Goal: Transaction & Acquisition: Purchase product/service

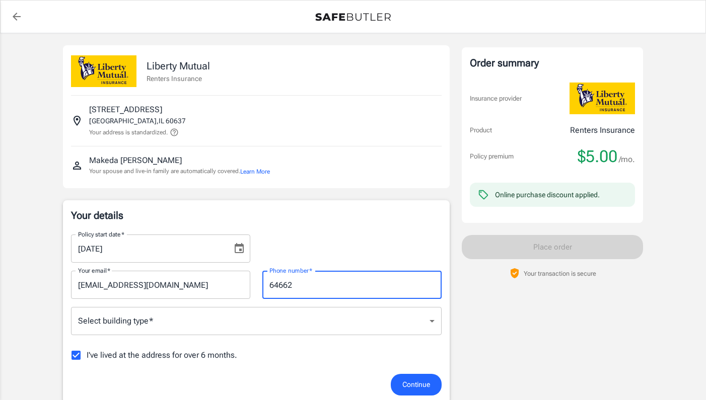
type input "646626"
type input "6466261686"
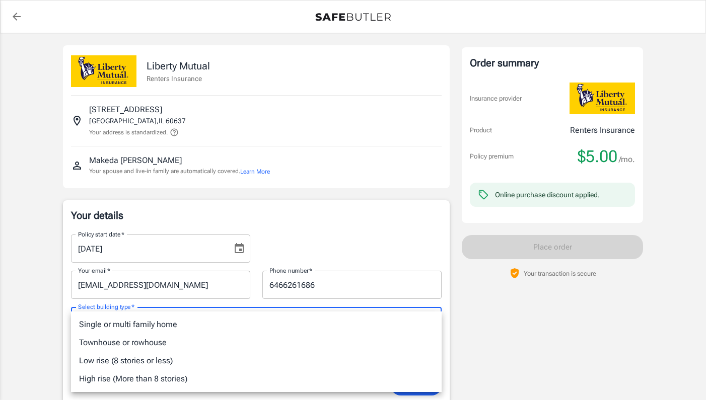
click at [246, 359] on li "Low rise (8 stories or less)" at bounding box center [256, 361] width 371 height 18
type input "lowrise"
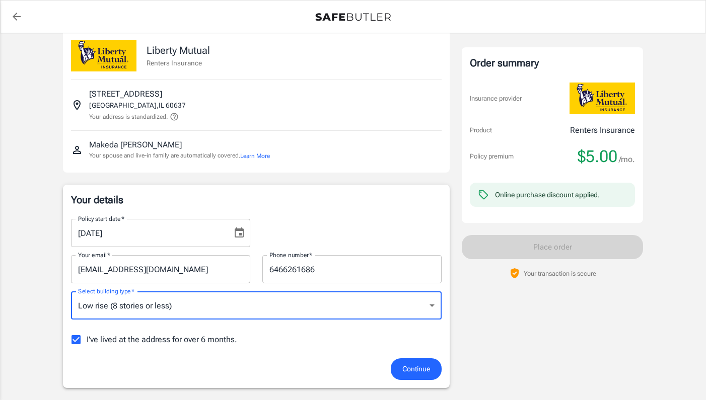
scroll to position [19, 0]
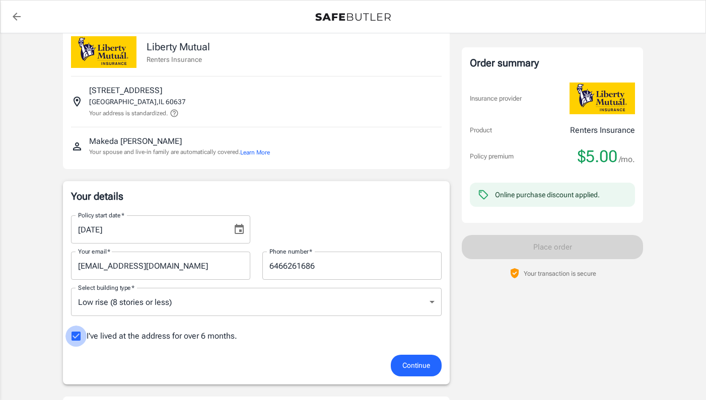
click at [79, 338] on input "I've lived at the address for over 6 months." at bounding box center [75, 336] width 21 height 21
checkbox input "false"
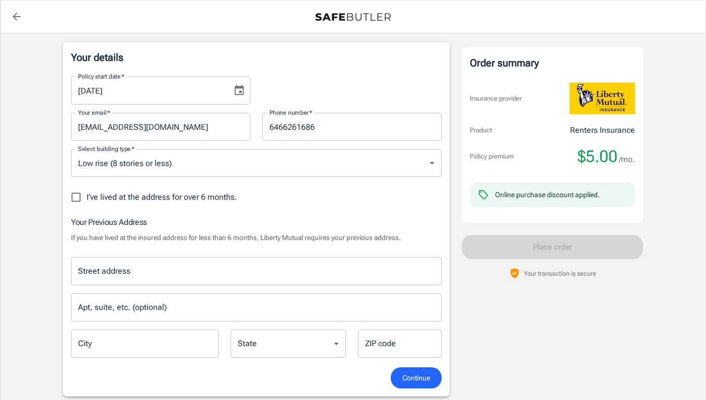
scroll to position [159, 0]
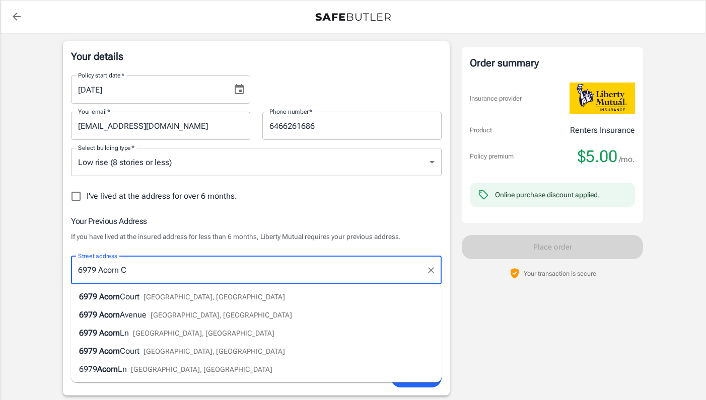
type input "6979 Acorn Ct"
click at [135, 294] on div "6979 Acorn Ct Las Vegas, NV" at bounding box center [177, 297] width 196 height 12
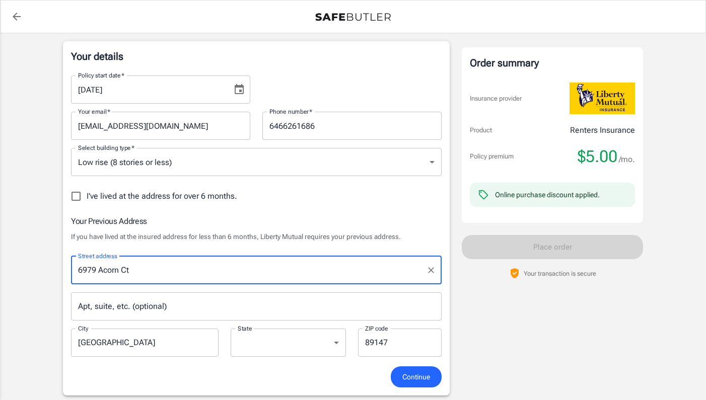
type input "[GEOGRAPHIC_DATA]"
select select "NV"
type input "89147"
type input "6979 Acorn Ct"
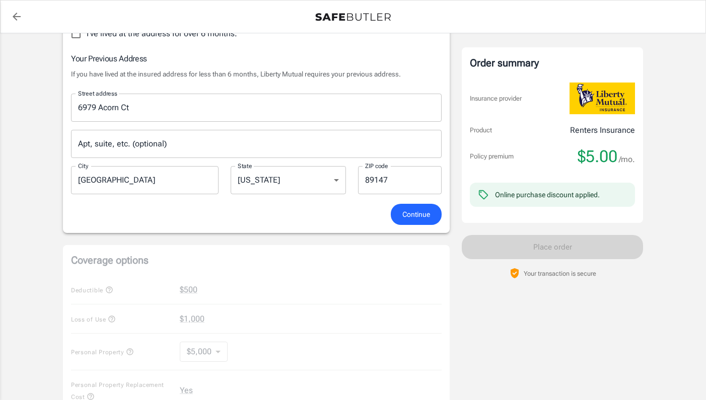
scroll to position [344, 0]
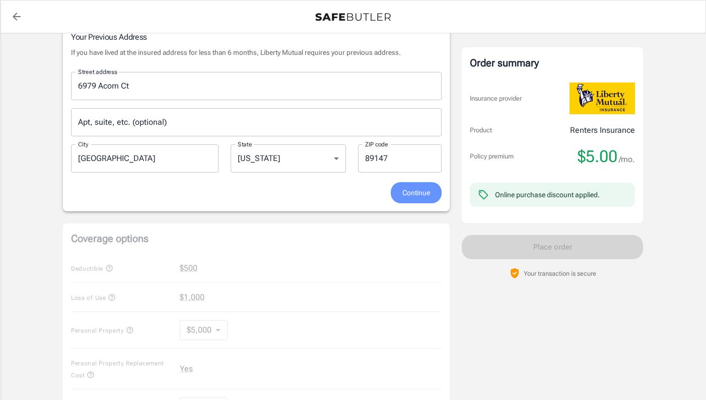
click at [409, 198] on span "Continue" at bounding box center [416, 193] width 28 height 13
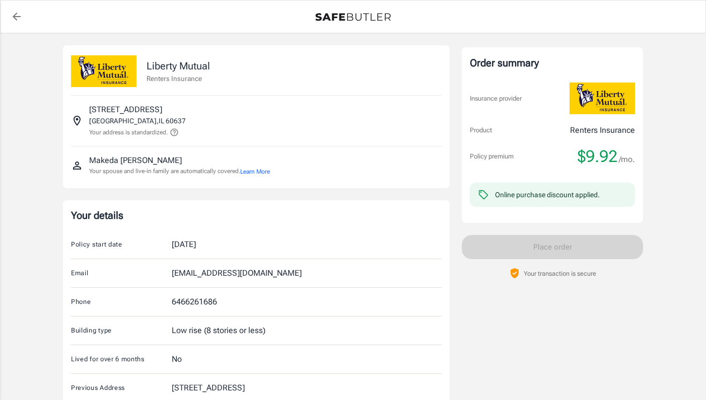
scroll to position [0, 0]
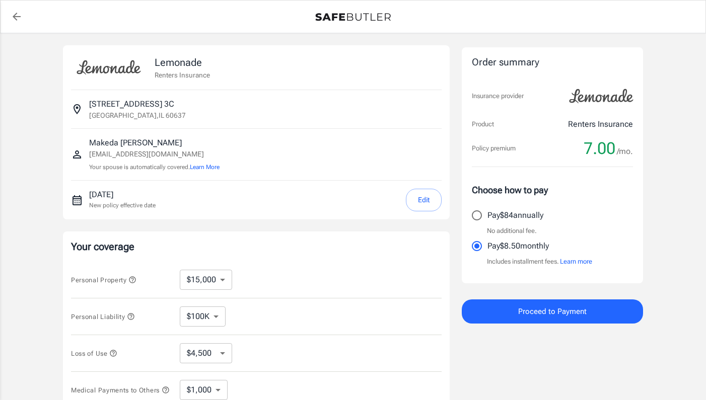
select select "15000"
select select "500"
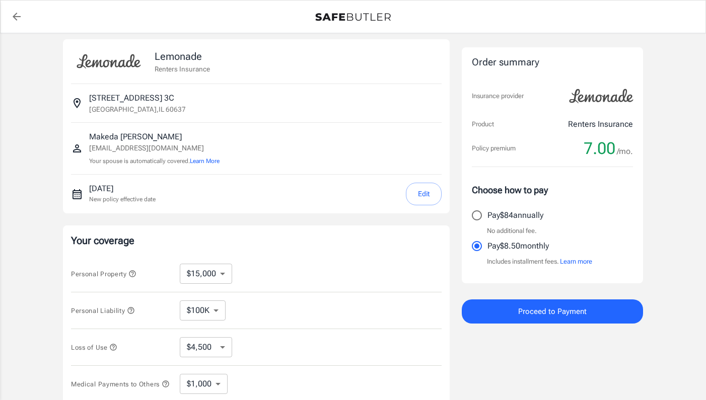
scroll to position [7, 0]
click at [414, 195] on button "Edit" at bounding box center [424, 193] width 36 height 23
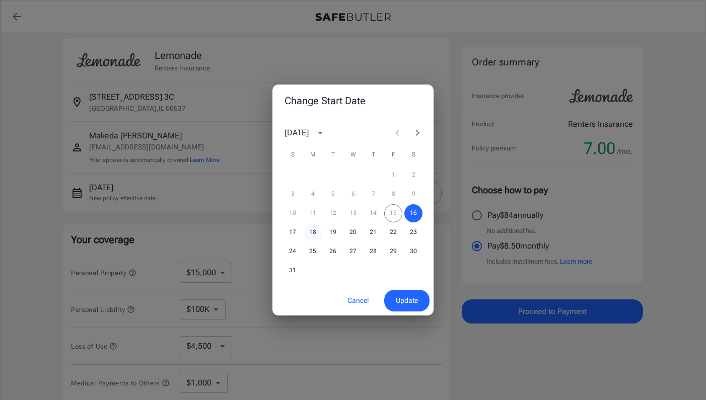
click at [312, 232] on button "18" at bounding box center [313, 233] width 18 height 18
click at [410, 297] on span "Update" at bounding box center [407, 301] width 22 height 13
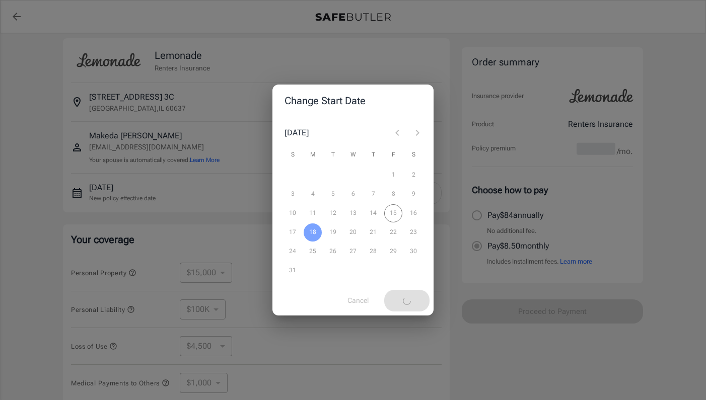
select select "20000"
select select "9000"
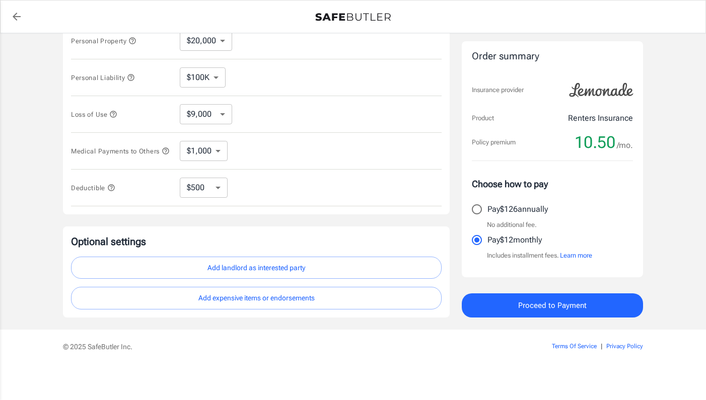
scroll to position [242, 0]
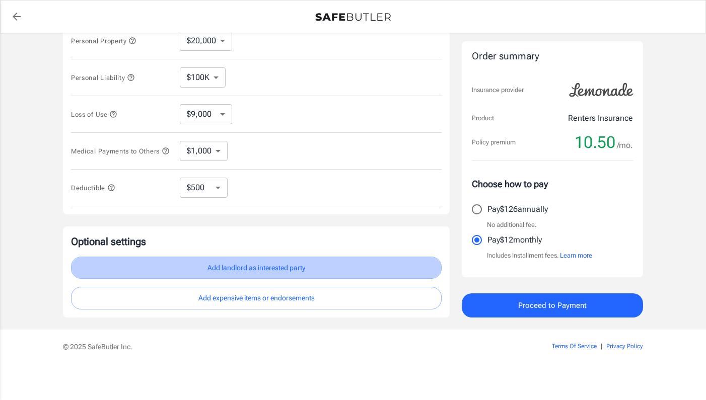
click at [272, 267] on button "Add landlord as interested party" at bounding box center [256, 268] width 371 height 23
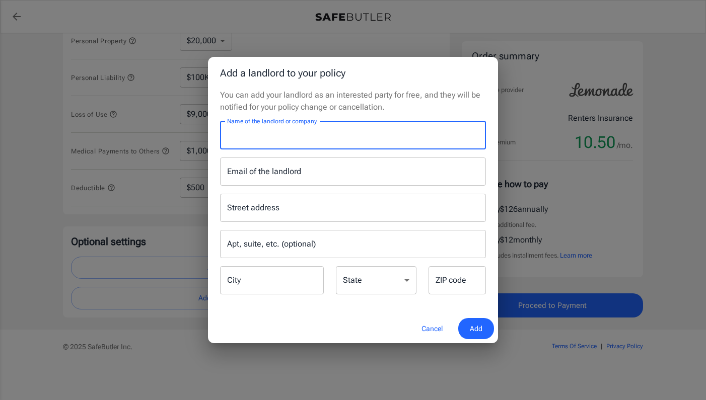
paste input "6349 S Woodlawn LLC"
type input "6349 S Woodlawn LLC"
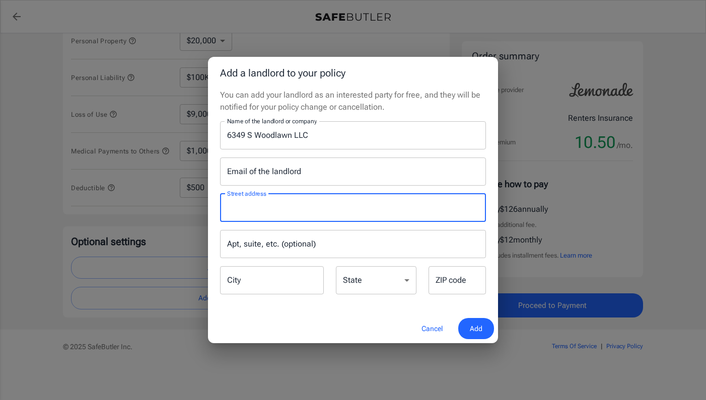
paste input "5447 N Panama"
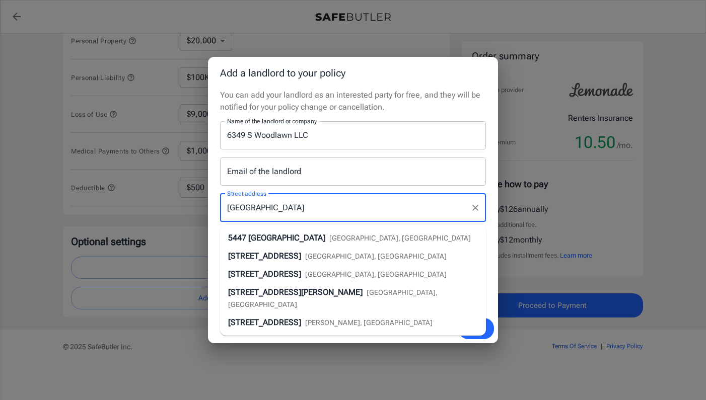
click at [369, 238] on span "Chicago, IL" at bounding box center [400, 238] width 142 height 8
type input "5447 North Panama Avenue"
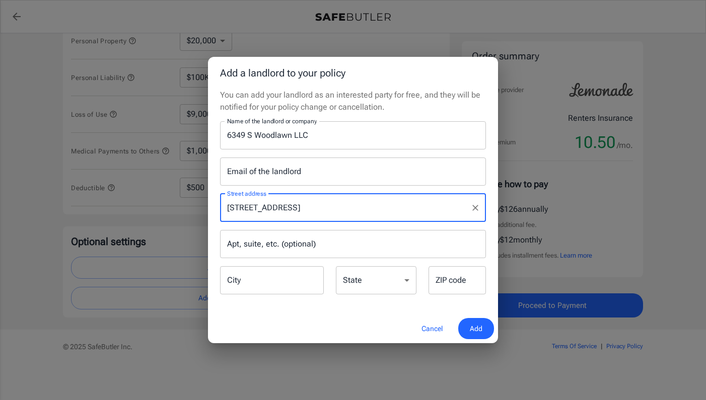
type input "Chicago"
select select "IL"
type input "60656"
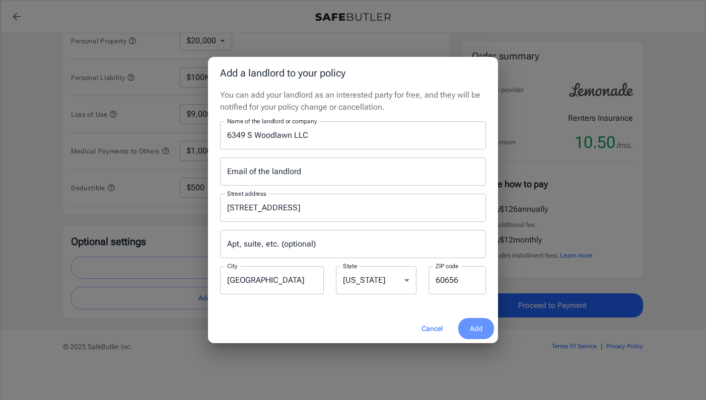
click at [469, 325] on button "Add" at bounding box center [476, 329] width 36 height 22
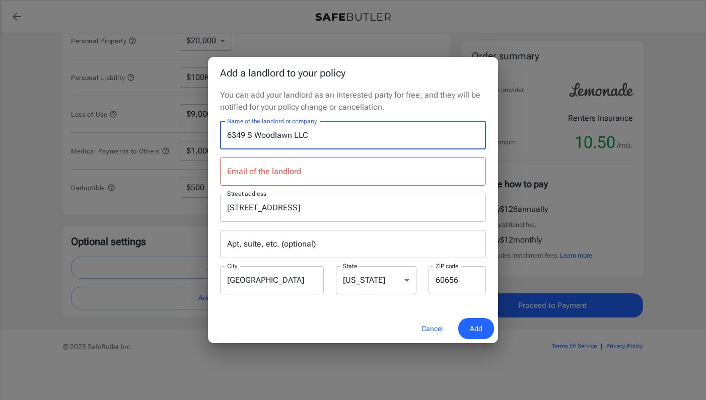
drag, startPoint x: 318, startPoint y: 136, endPoint x: 220, endPoint y: 133, distance: 98.3
click at [220, 133] on div "Name of the landlord or company 6349 S Woodlawn LLC Name of the landlord or com…" at bounding box center [353, 135] width 278 height 28
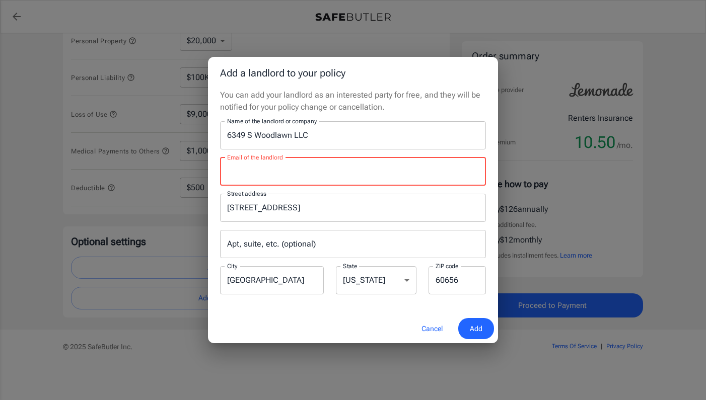
paste input "6349 S Woodlawn LLC"
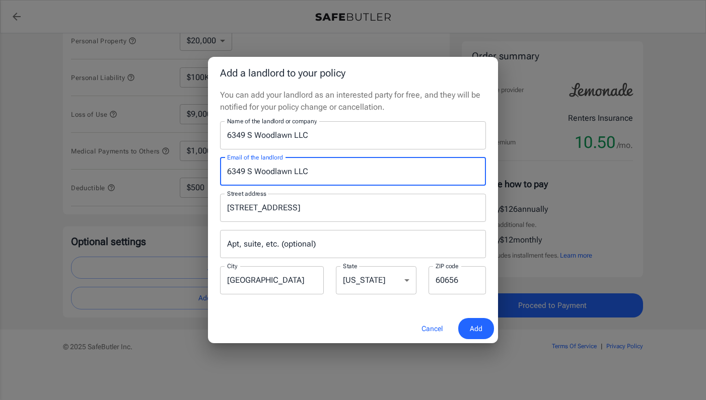
type input "6349 S Woodlawn LLC"
click at [470, 331] on span "Add" at bounding box center [476, 329] width 13 height 13
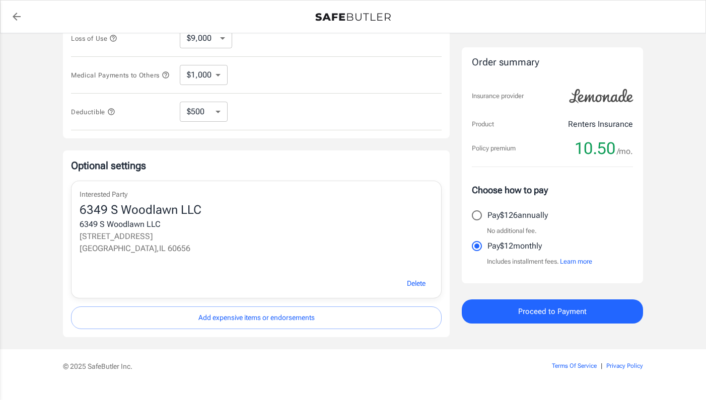
scroll to position [323, 0]
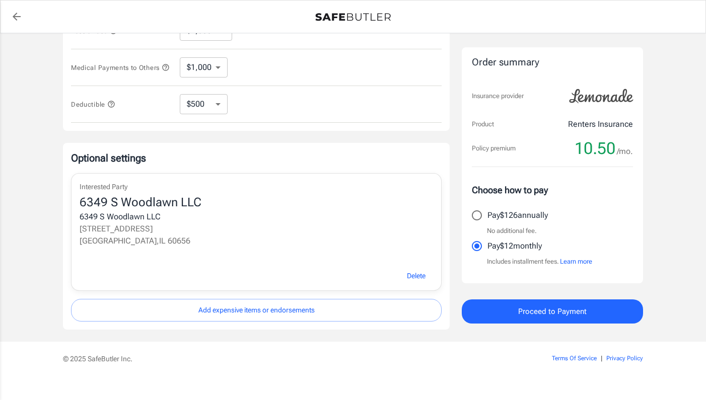
click at [302, 314] on button "Add expensive items or endorsements" at bounding box center [256, 310] width 371 height 23
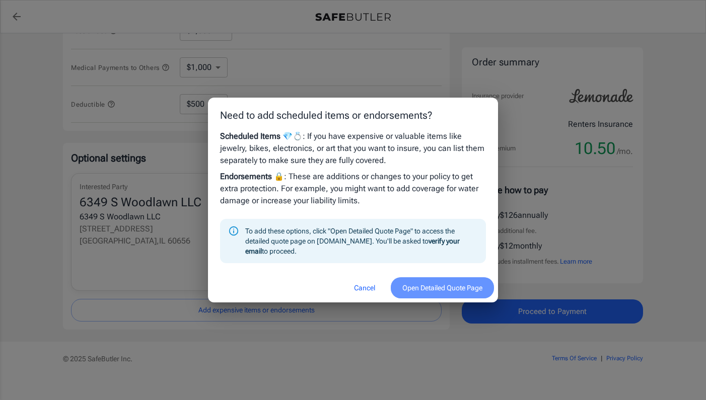
click at [409, 282] on button "Open Detailed Quote Page" at bounding box center [442, 289] width 103 height 22
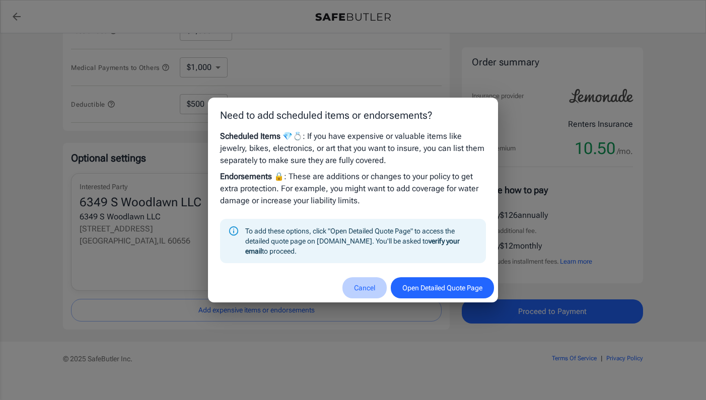
click at [366, 288] on button "Cancel" at bounding box center [365, 289] width 44 height 22
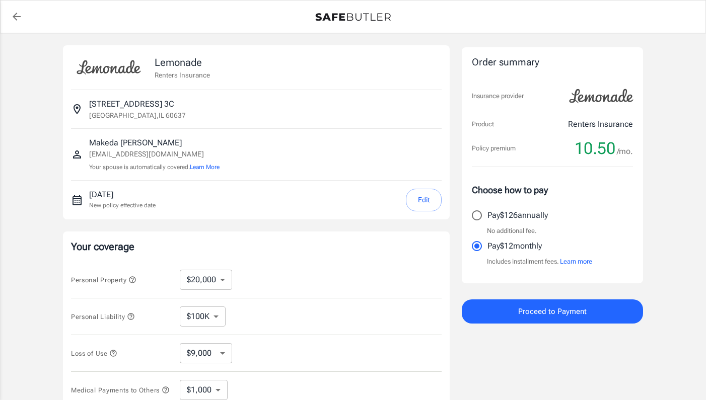
scroll to position [0, 0]
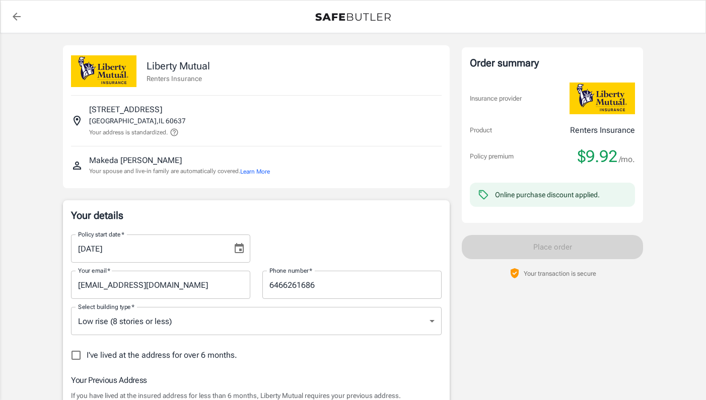
select select "NV"
